Goal: Task Accomplishment & Management: Use online tool/utility

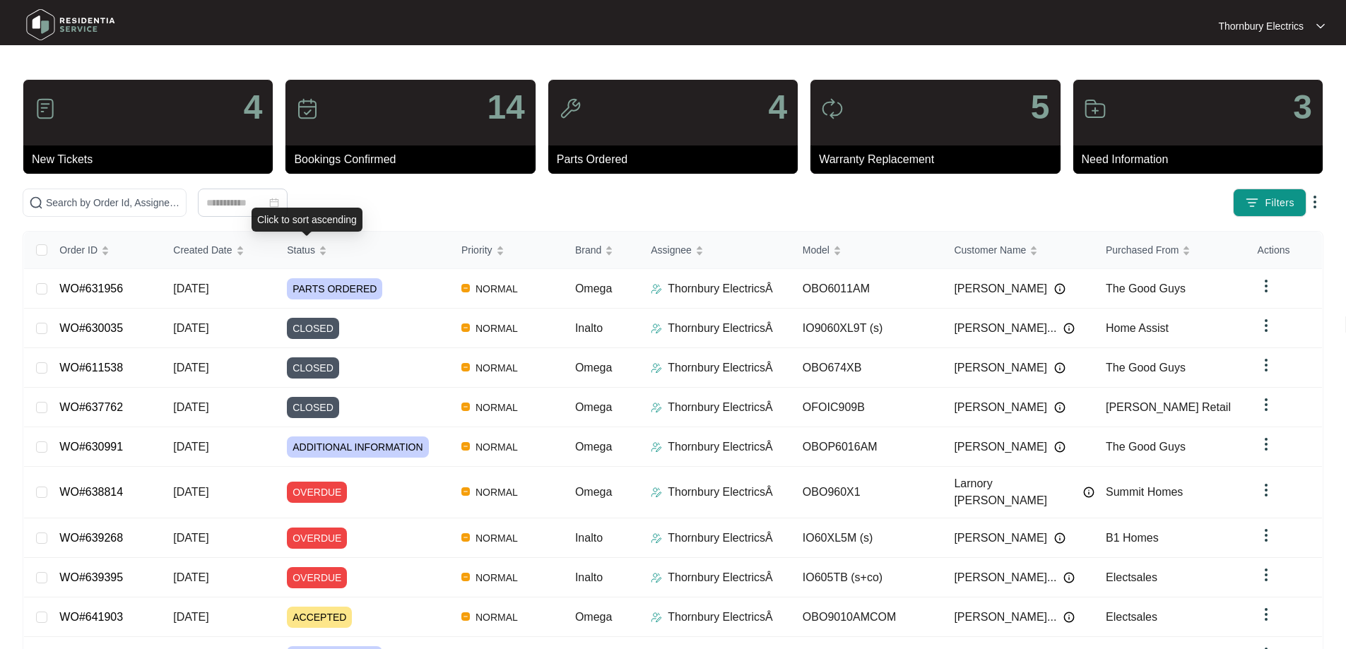
click at [367, 217] on div "4 New Tickets 14 Bookings Confirmed 4 Parts Ordered 5 Warranty Replacement 3 Ne…" at bounding box center [673, 401] width 1300 height 644
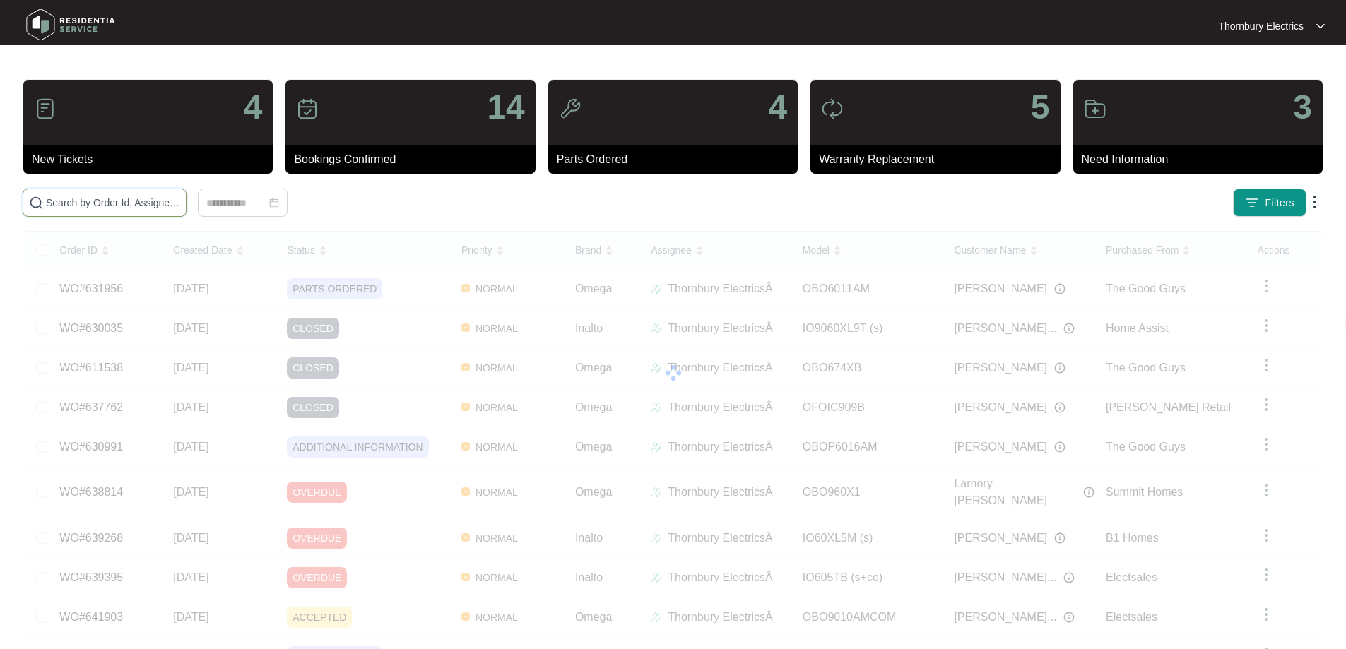
click at [180, 207] on input "text" at bounding box center [113, 203] width 134 height 16
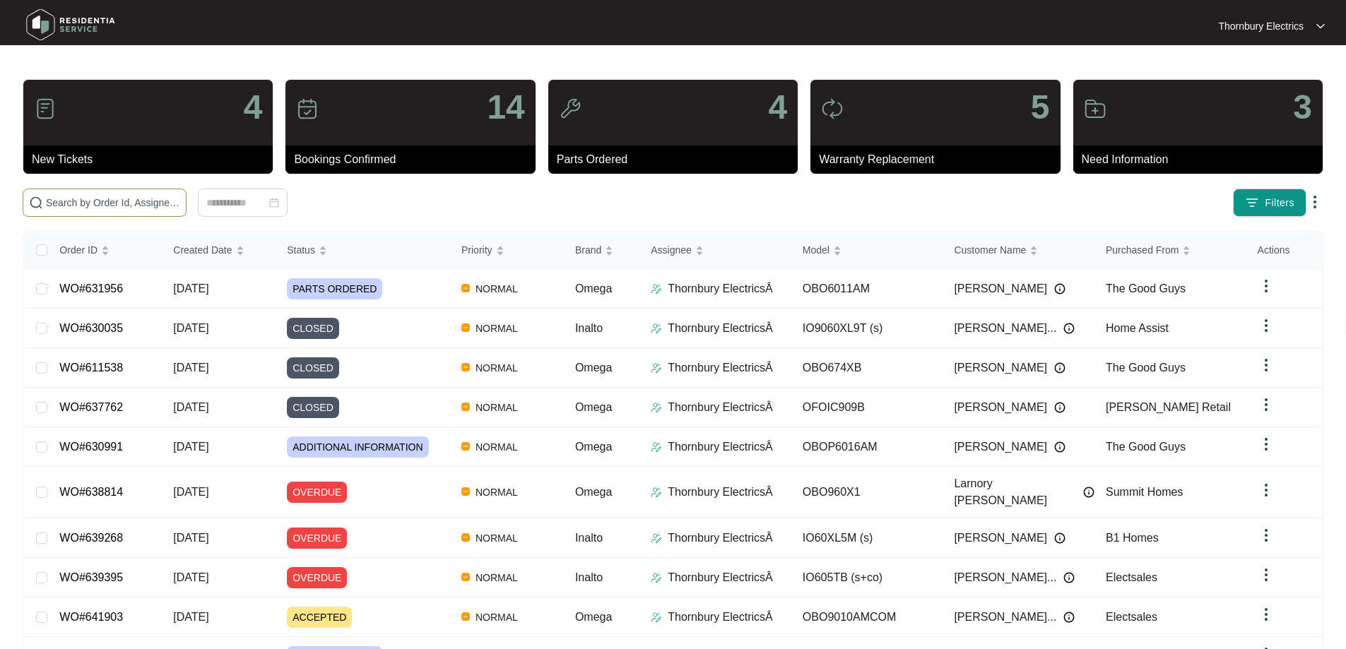
paste input "627013"
type input "627013"
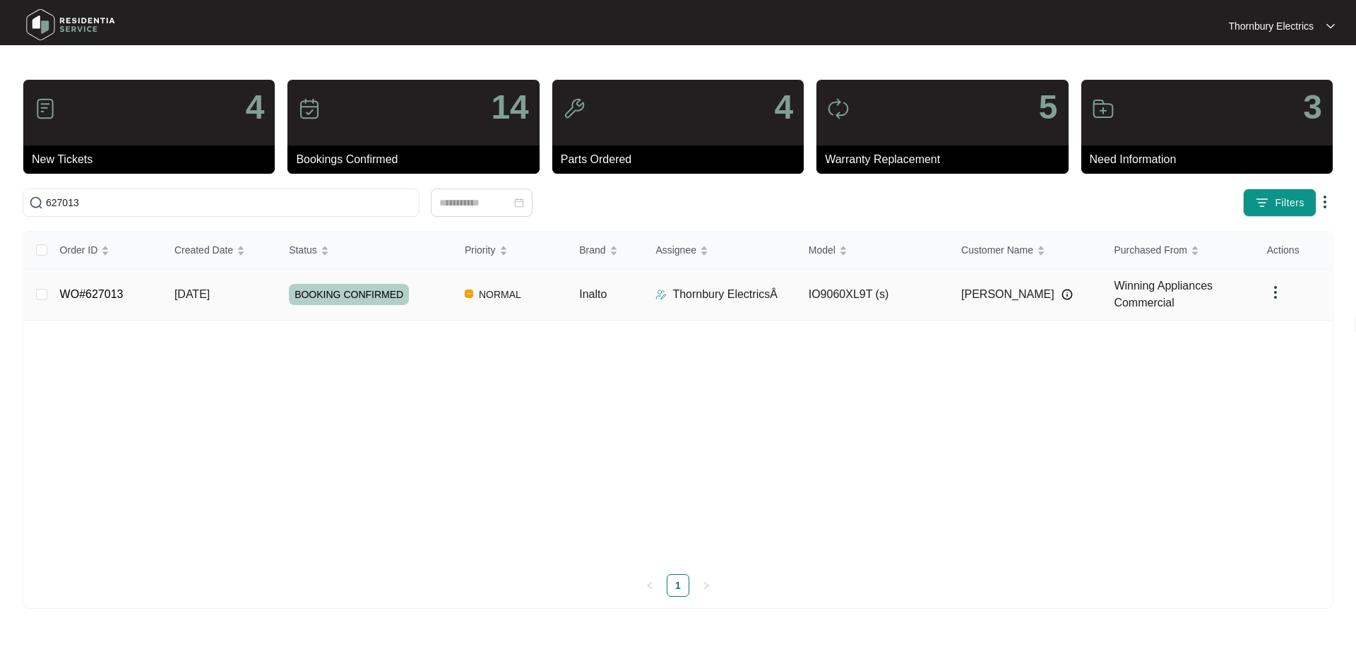
click at [377, 295] on span "BOOKING CONFIRMED" at bounding box center [349, 294] width 120 height 21
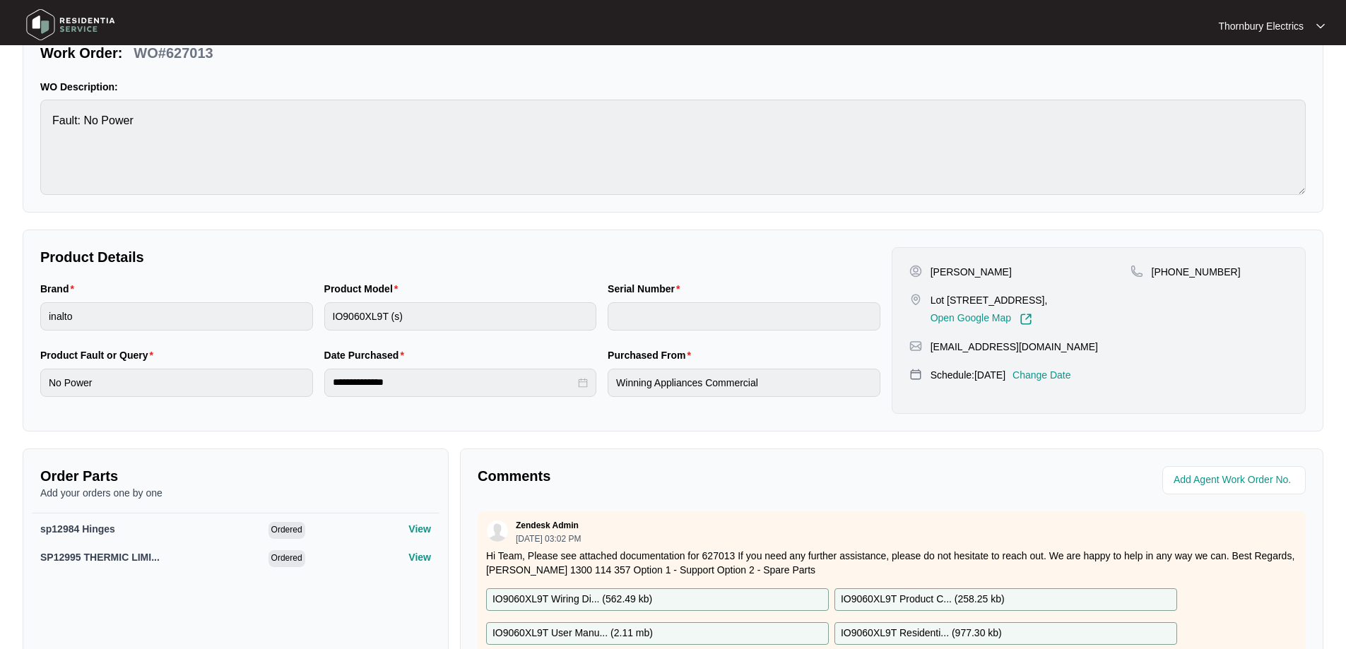
scroll to position [291, 0]
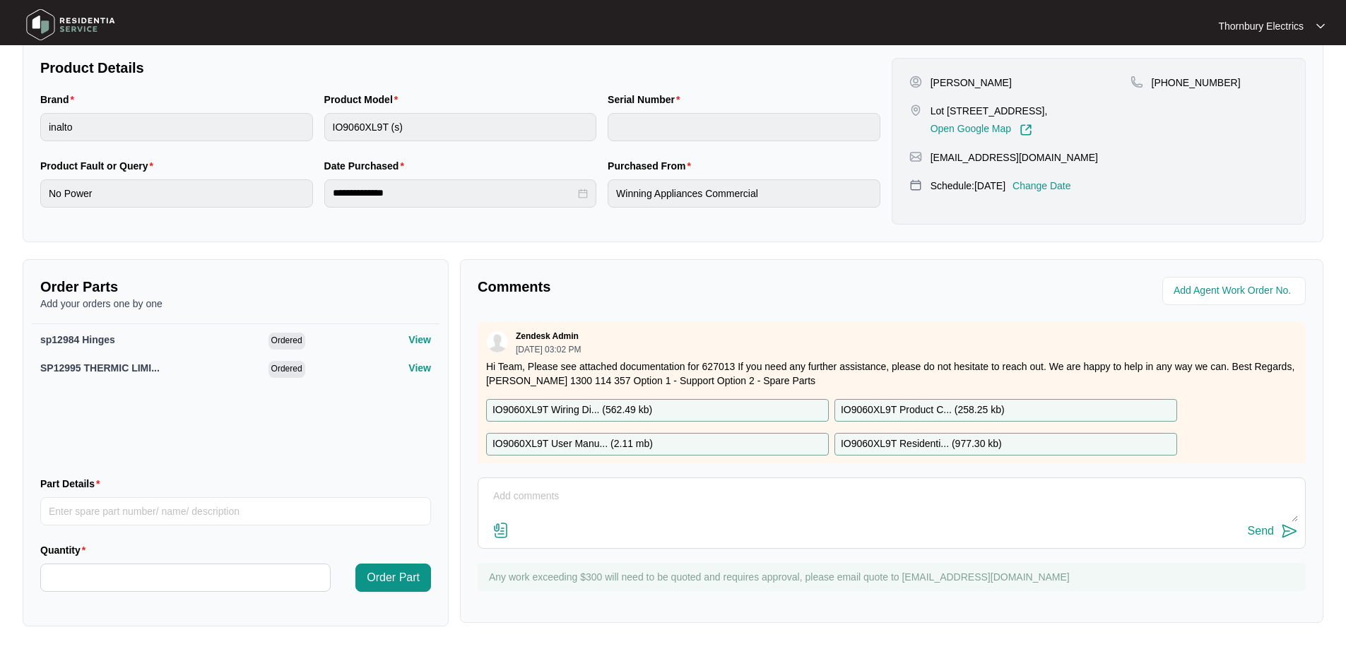
click at [678, 504] on textarea at bounding box center [891, 503] width 812 height 37
paste textarea "Returned and replaced set of failed door hinges on Inalto oven Reaffixed door a…"
type textarea "[DATE] Returned and replaced set of failed door hinges on Inalto oven Reaffixed…"
click at [1266, 534] on div "Send" at bounding box center [1260, 531] width 26 height 13
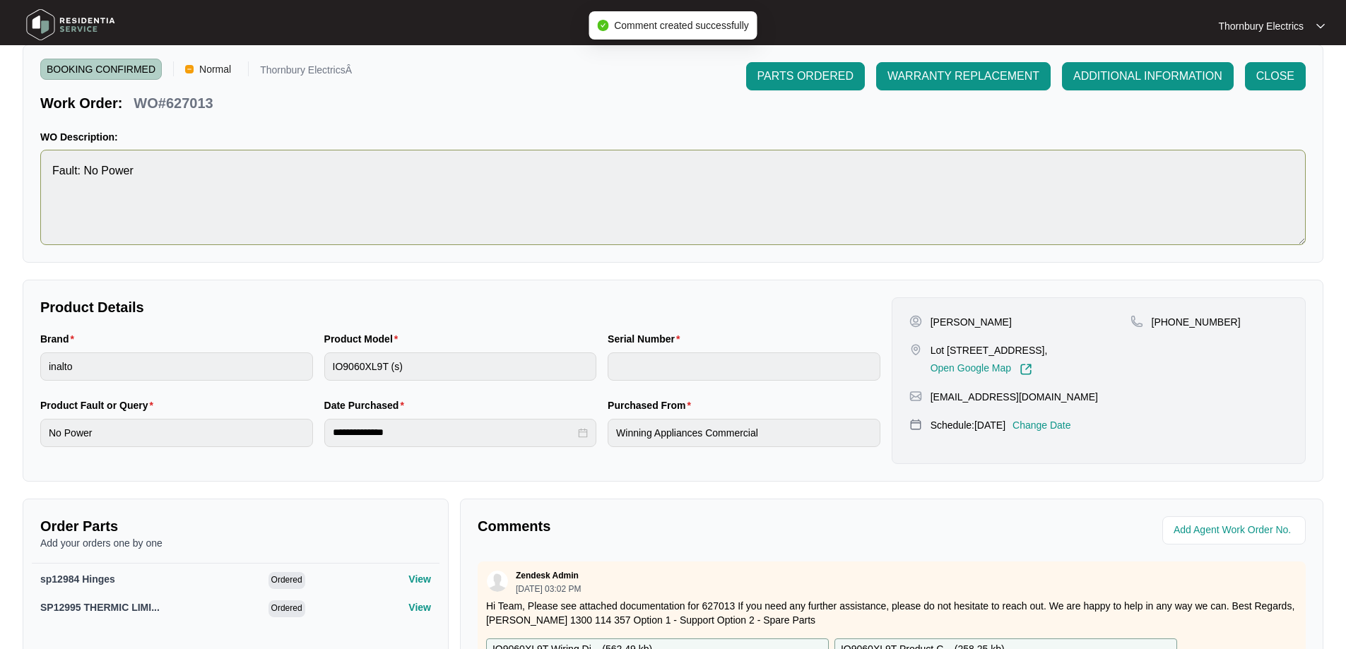
scroll to position [0, 0]
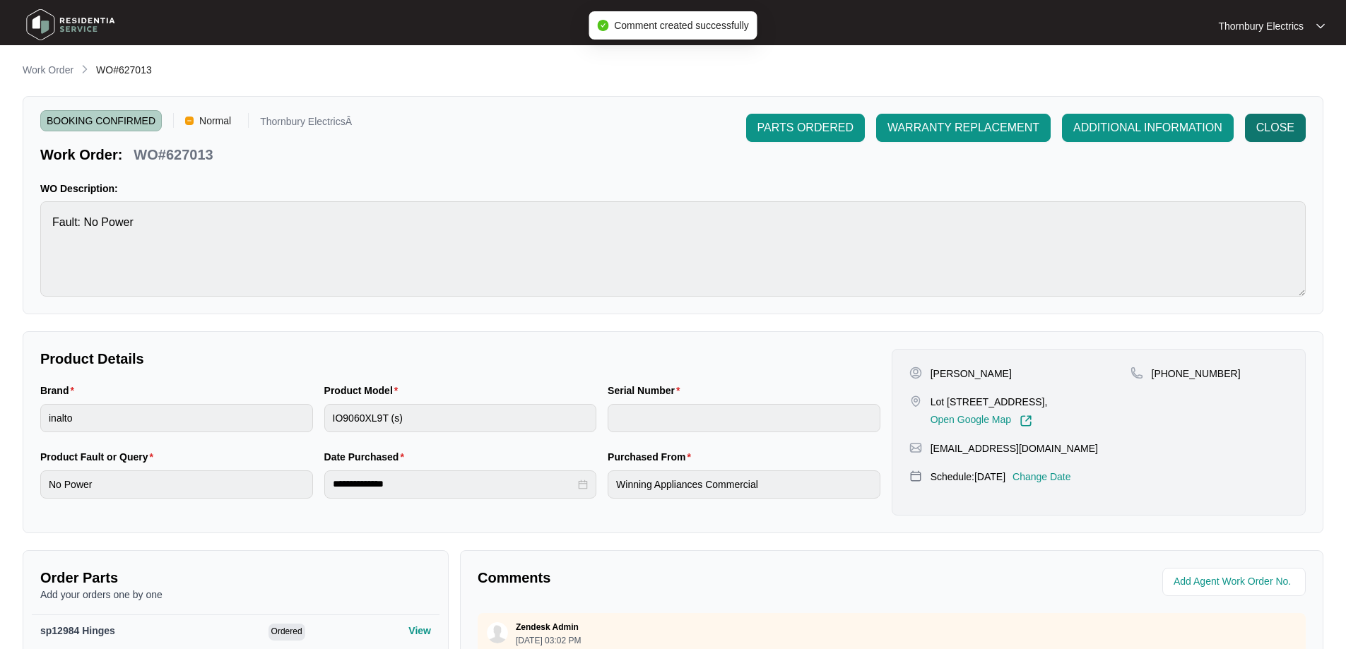
click at [1267, 131] on span "CLOSE" at bounding box center [1275, 127] width 38 height 17
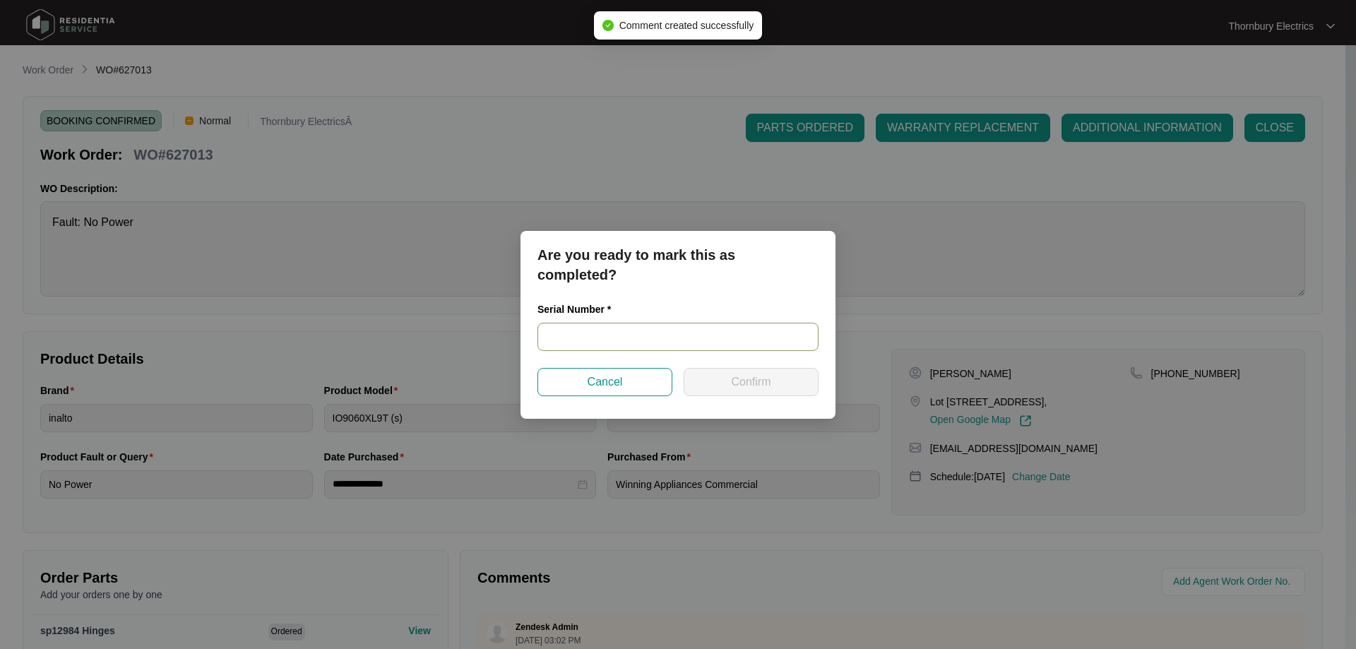
click at [627, 326] on input "text" at bounding box center [678, 337] width 281 height 28
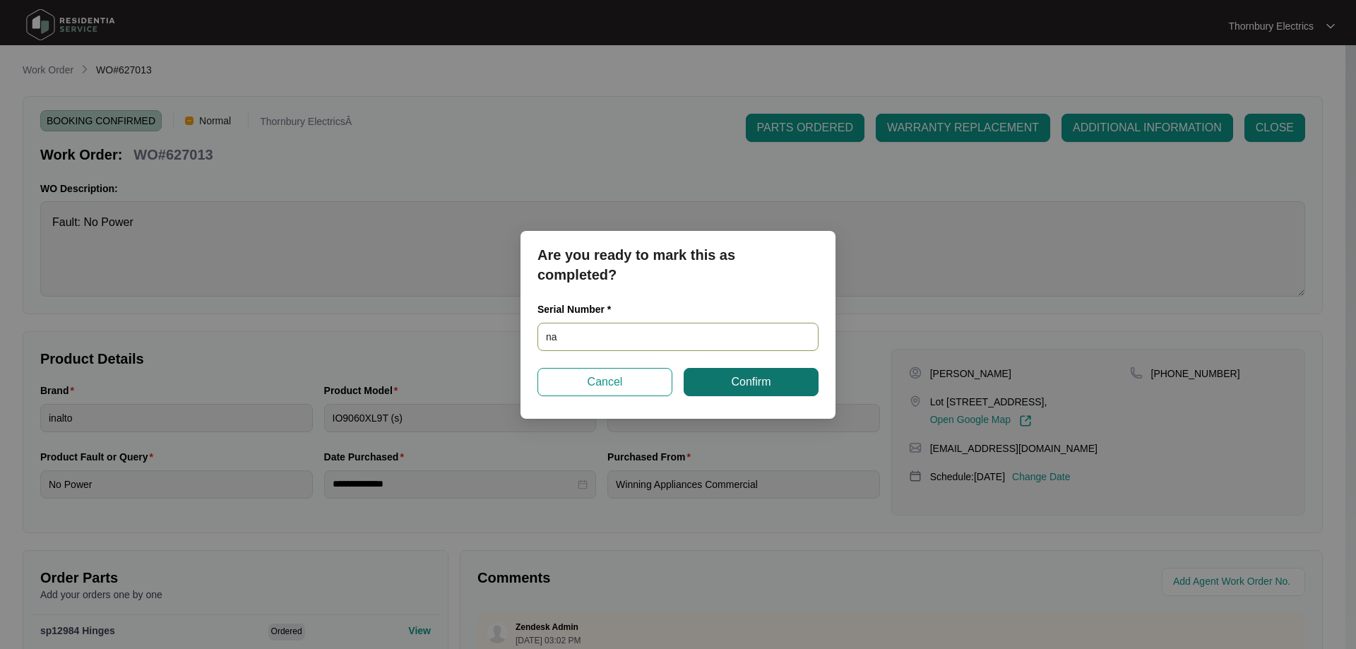
type input "na"
click at [741, 372] on button "Confirm" at bounding box center [751, 382] width 135 height 28
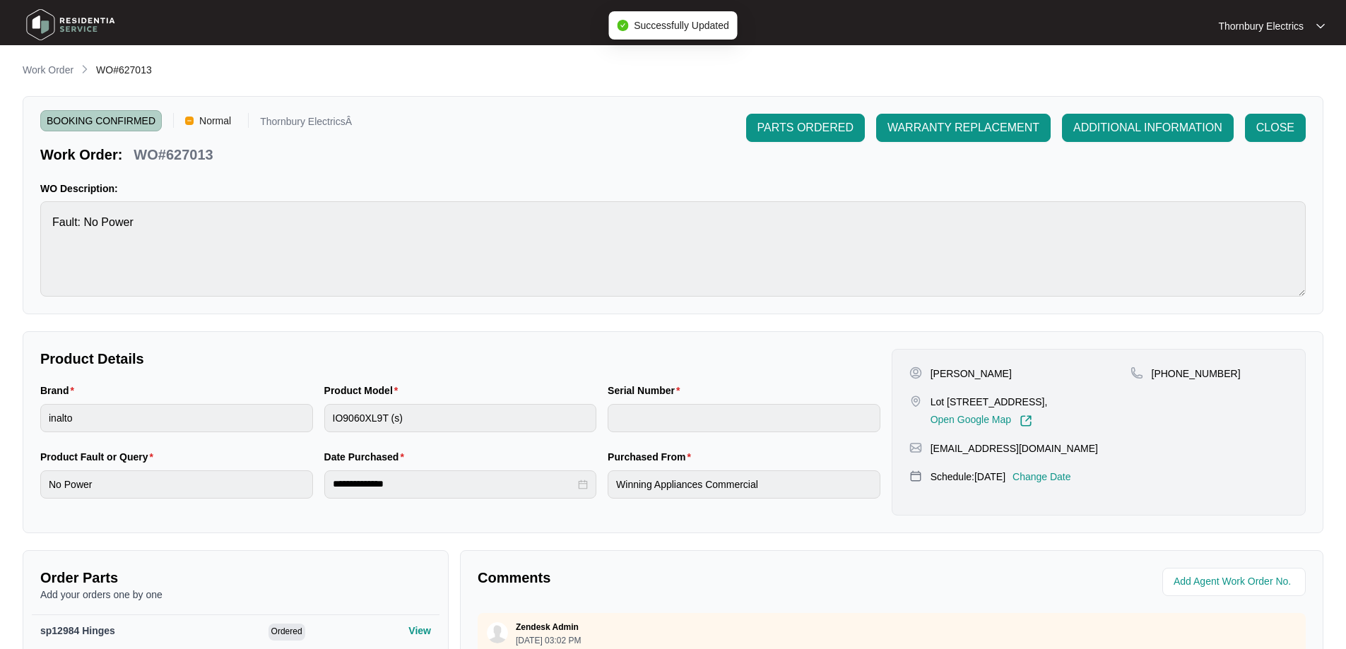
type input "na"
